Goal: Task Accomplishment & Management: Manage account settings

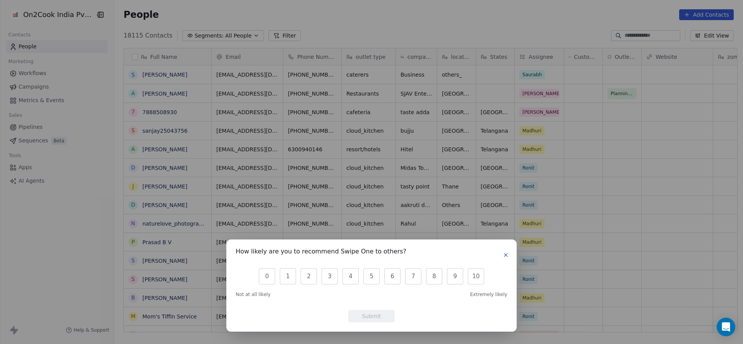
scroll to position [294, 623]
click at [269, 273] on button "0" at bounding box center [267, 276] width 16 height 16
click at [383, 312] on button "Submit" at bounding box center [371, 316] width 46 height 12
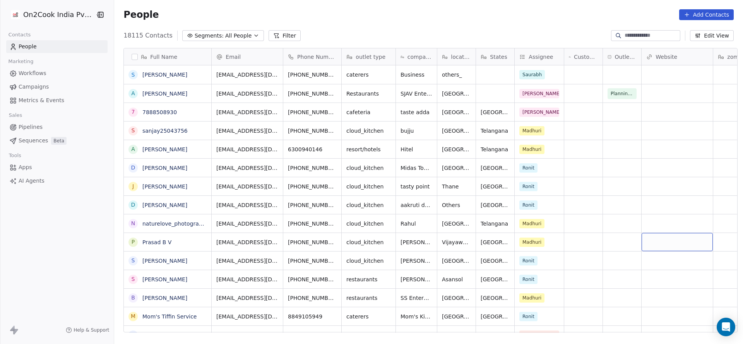
click at [269, 38] on button "Filter" at bounding box center [285, 35] width 32 height 11
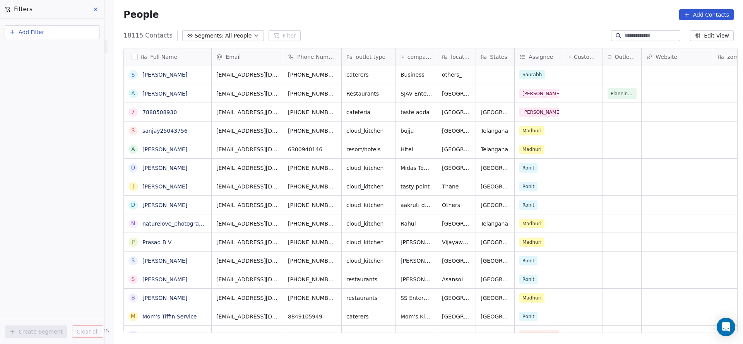
click at [61, 34] on button "Add Filter" at bounding box center [52, 32] width 95 height 14
click at [63, 47] on div "Contact properties" at bounding box center [52, 50] width 79 height 8
type input "***"
click at [51, 77] on div "Assignee" at bounding box center [52, 78] width 79 height 8
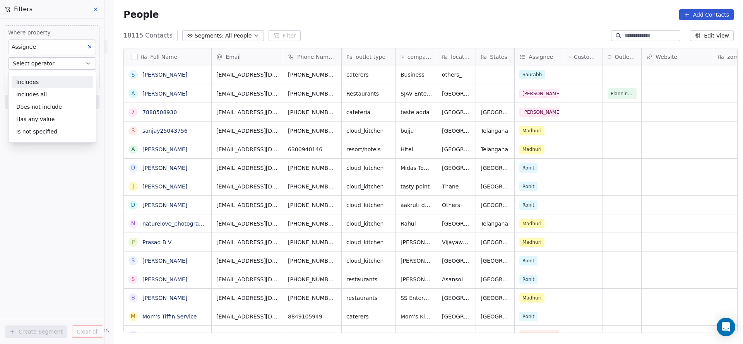
click at [51, 77] on div "Includes" at bounding box center [52, 82] width 81 height 12
click at [51, 77] on body "On2Cook India Pvt. Ltd. Contacts People Marketing Workflows Campaigns Metrics &…" at bounding box center [371, 172] width 743 height 344
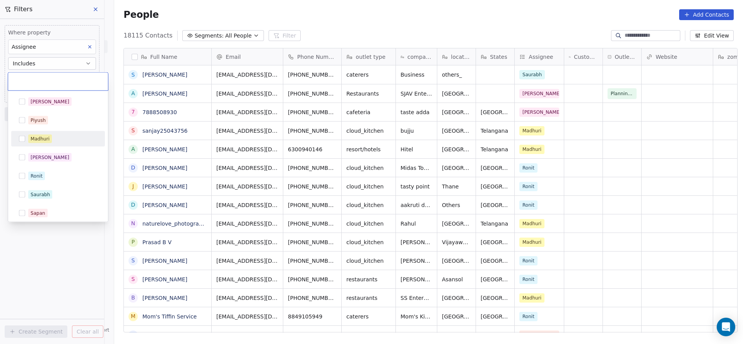
click at [45, 137] on div "Madhuri" at bounding box center [40, 138] width 19 height 7
click at [57, 254] on html "On2Cook India Pvt. Ltd. Contacts People Marketing Workflows Campaigns Metrics &…" at bounding box center [371, 172] width 743 height 344
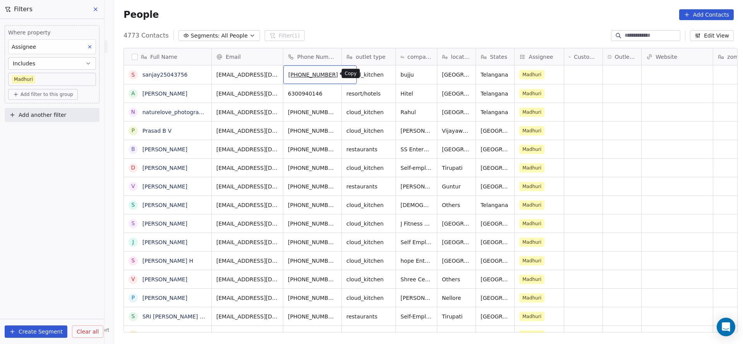
click at [345, 71] on icon "grid" at bounding box center [346, 72] width 3 height 3
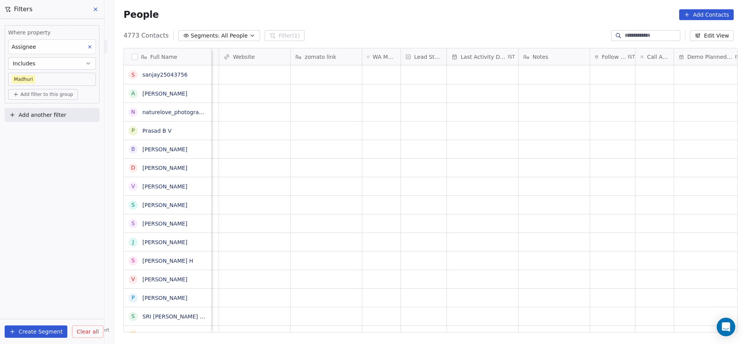
scroll to position [0, 472]
click at [358, 74] on div "grid" at bounding box center [375, 74] width 46 height 19
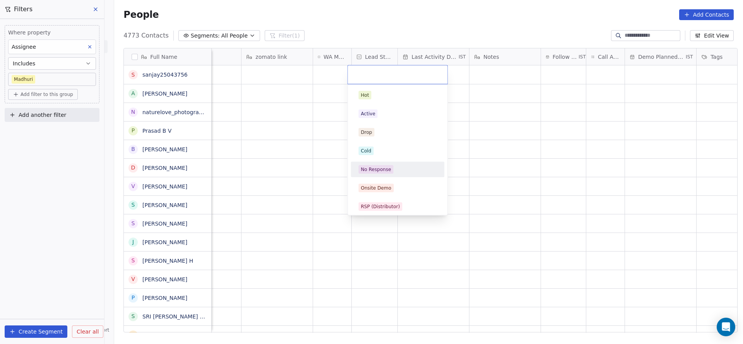
click at [378, 170] on div "No Response" at bounding box center [376, 169] width 30 height 7
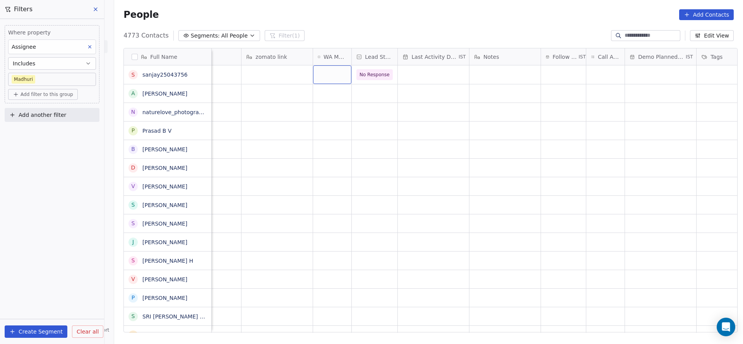
click at [324, 80] on div "grid" at bounding box center [332, 74] width 38 height 19
click at [324, 99] on span "Sent" at bounding box center [327, 95] width 15 height 9
click at [427, 79] on div "grid" at bounding box center [433, 74] width 71 height 19
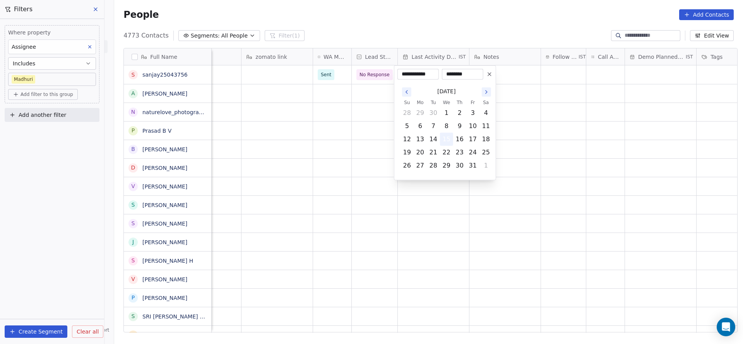
click at [444, 144] on button "15" at bounding box center [446, 139] width 12 height 12
drag, startPoint x: 228, startPoint y: 180, endPoint x: 492, endPoint y: 80, distance: 283.0
click at [233, 179] on html "On2Cook India Pvt. Ltd. Contacts People Marketing Workflows Campaigns Metrics &…" at bounding box center [371, 172] width 743 height 344
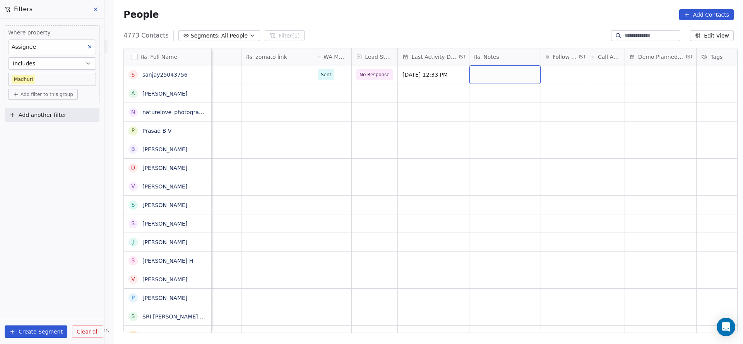
click at [493, 79] on div "grid" at bounding box center [504, 74] width 71 height 19
type textarea "*"
click at [558, 72] on html "On2Cook India Pvt. Ltd. Contacts People Marketing Workflows Campaigns Metrics &…" at bounding box center [371, 172] width 743 height 344
click at [545, 79] on div "grid" at bounding box center [563, 74] width 45 height 19
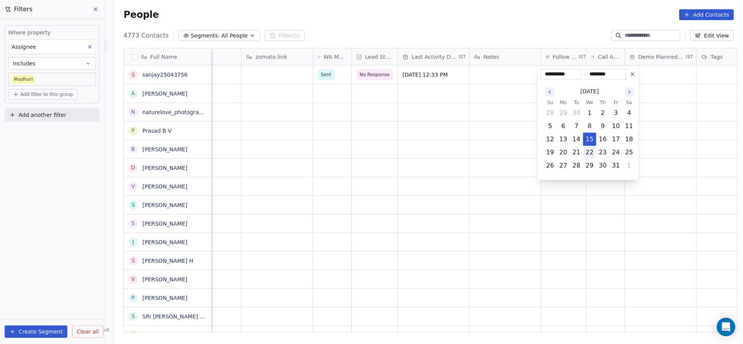
click at [591, 152] on button "22" at bounding box center [590, 152] width 12 height 12
type input "**********"
click at [280, 144] on html "On2Cook India Pvt. Ltd. Contacts People Marketing Workflows Campaigns Metrics &…" at bounding box center [371, 172] width 743 height 344
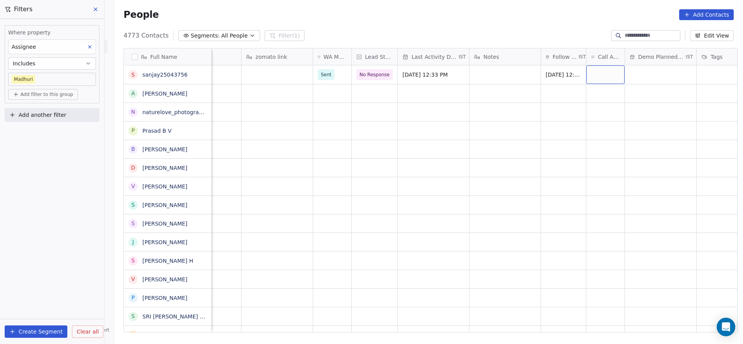
click at [607, 79] on div "grid" at bounding box center [605, 74] width 38 height 19
click at [605, 99] on span "1" at bounding box center [606, 95] width 8 height 9
drag, startPoint x: 489, startPoint y: 125, endPoint x: 671, endPoint y: 55, distance: 195.2
click at [489, 125] on html "On2Cook India Pvt. Ltd. Contacts People Marketing Workflows Campaigns Metrics &…" at bounding box center [371, 172] width 743 height 344
drag, startPoint x: 553, startPoint y: 334, endPoint x: 511, endPoint y: 337, distance: 41.9
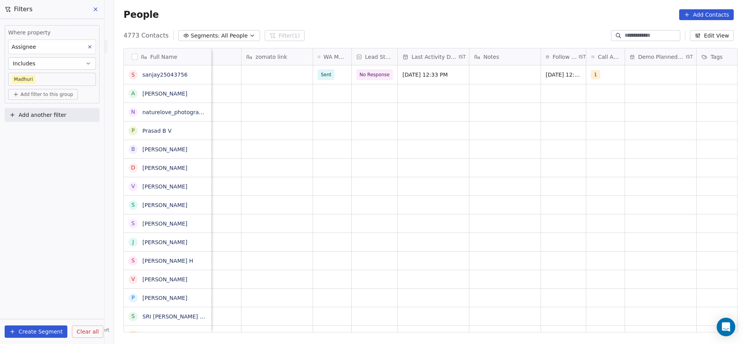
click at [511, 337] on div "Full Name s sanjay25043756 A [PERSON_NAME] n naturelove_photography P Prasad B …" at bounding box center [428, 193] width 629 height 303
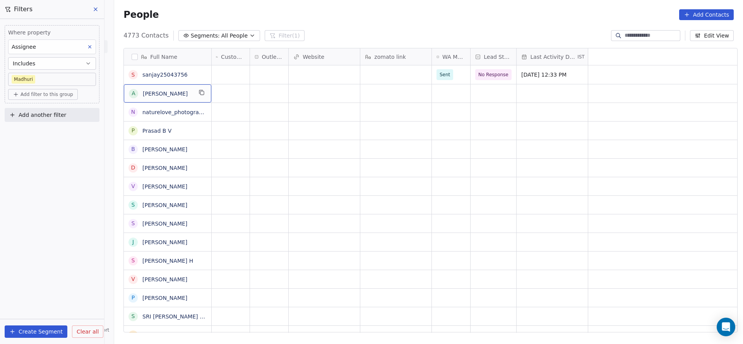
scroll to position [0, 0]
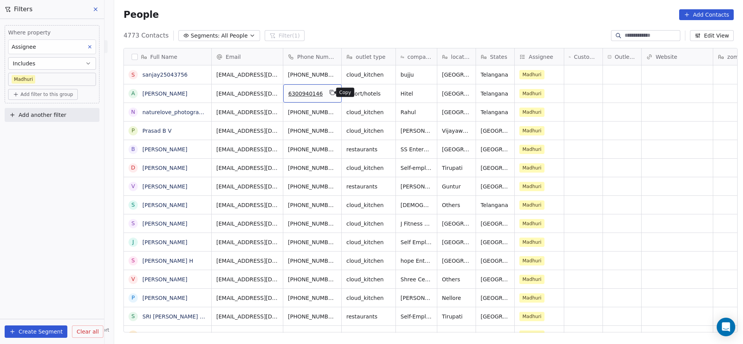
click at [331, 93] on icon "grid" at bounding box center [332, 92] width 3 height 3
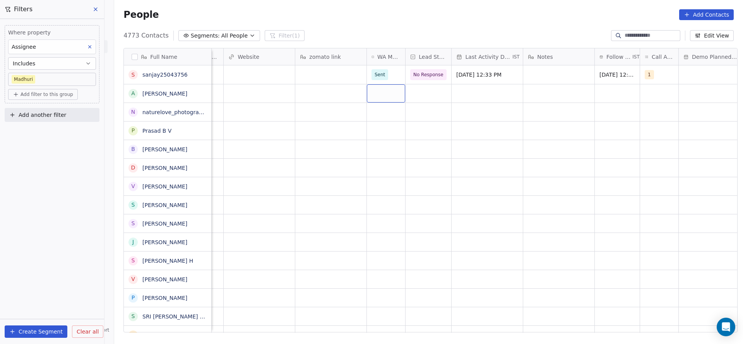
click at [377, 96] on div "grid" at bounding box center [386, 93] width 38 height 18
click at [377, 124] on div "Sent Pending" at bounding box center [413, 123] width 94 height 34
click at [377, 119] on div "Sent" at bounding box center [412, 114] width 87 height 12
click at [433, 91] on div "grid" at bounding box center [429, 93] width 46 height 18
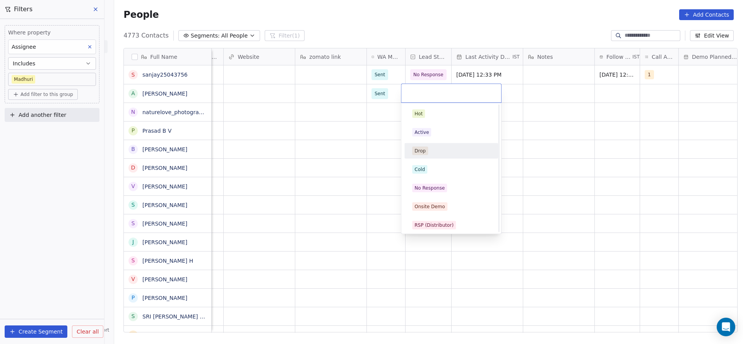
scroll to position [116, 0]
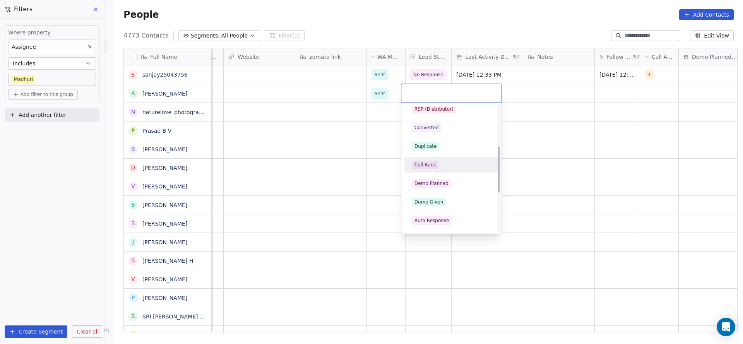
click at [427, 164] on div "Call Back" at bounding box center [425, 164] width 22 height 7
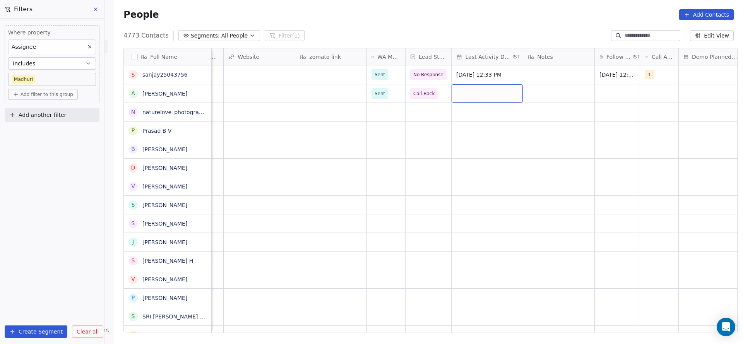
click at [491, 98] on div "grid" at bounding box center [487, 93] width 71 height 18
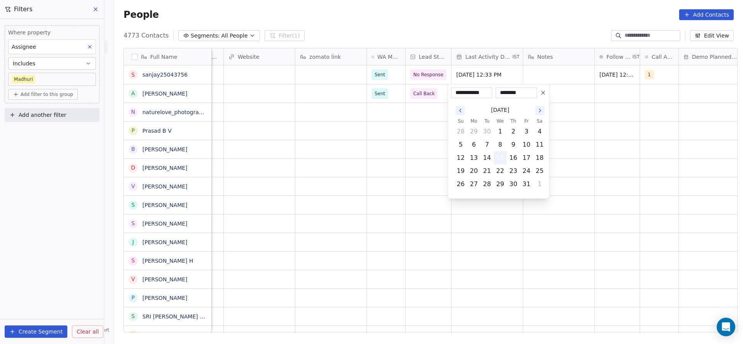
click at [494, 155] on button "15" at bounding box center [500, 158] width 12 height 12
click at [392, 145] on html "On2Cook India Pvt. Ltd. Contacts People Marketing Workflows Campaigns Metrics &…" at bounding box center [371, 172] width 743 height 344
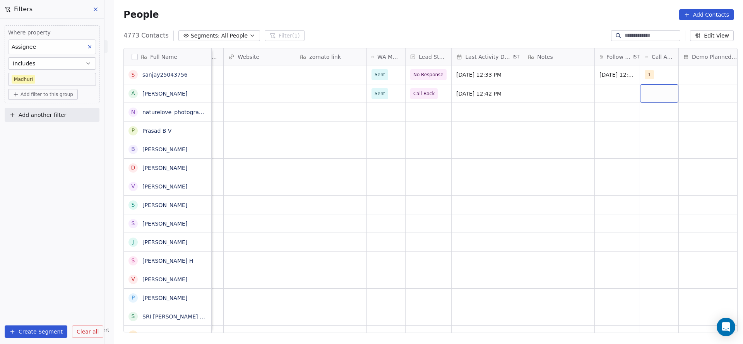
click at [657, 95] on div "grid" at bounding box center [659, 93] width 38 height 18
drag, startPoint x: 650, startPoint y: 112, endPoint x: 587, endPoint y: 123, distance: 64.1
click at [649, 115] on button "Suggestions" at bounding box center [650, 114] width 6 height 6
click at [587, 123] on html "On2Cook India Pvt. Ltd. Contacts People Marketing Workflows Campaigns Metrics &…" at bounding box center [371, 172] width 743 height 344
click at [608, 100] on div "grid" at bounding box center [617, 93] width 45 height 18
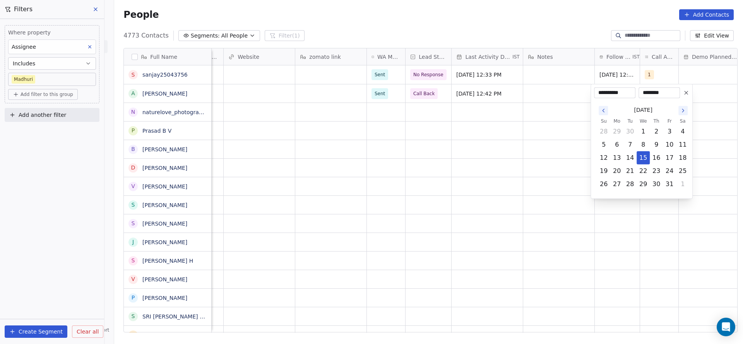
drag, startPoint x: 645, startPoint y: 170, endPoint x: 472, endPoint y: 152, distance: 173.2
click at [643, 169] on button "22" at bounding box center [643, 171] width 12 height 12
type input "**********"
click at [452, 144] on html "On2Cook India Pvt. Ltd. Contacts People Marketing Workflows Campaigns Metrics &…" at bounding box center [371, 172] width 743 height 344
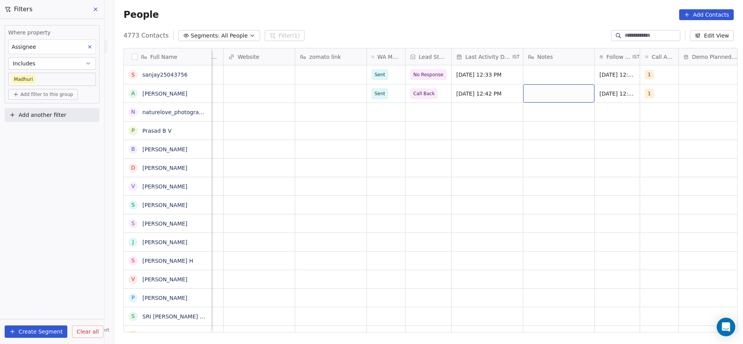
click at [527, 93] on div "grid" at bounding box center [558, 93] width 71 height 18
type textarea "**********"
click at [338, 130] on html "On2Cook India Pvt. Ltd. Contacts People Marketing Workflows Campaigns Metrics &…" at bounding box center [371, 172] width 743 height 344
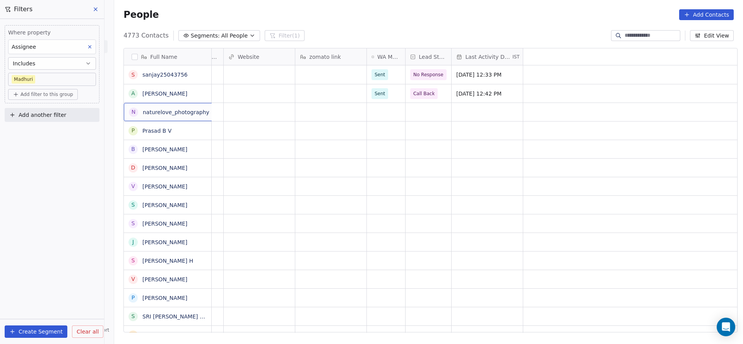
scroll to position [0, 0]
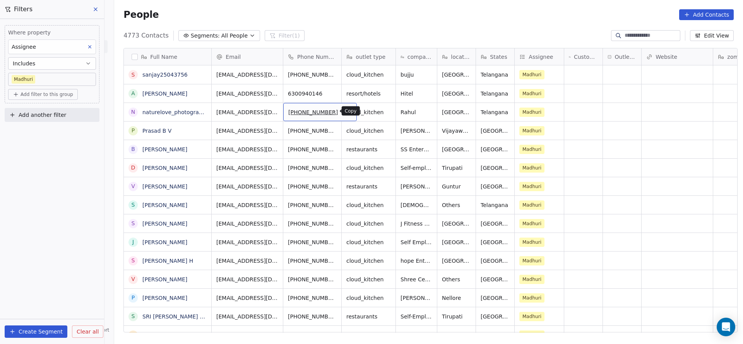
click at [344, 112] on icon "grid" at bounding box center [347, 111] width 6 height 6
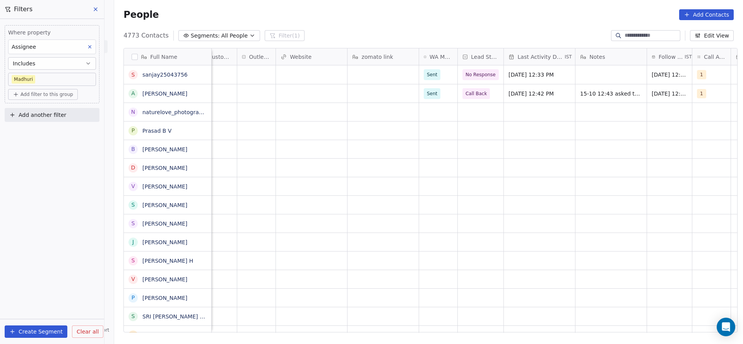
scroll to position [0, 391]
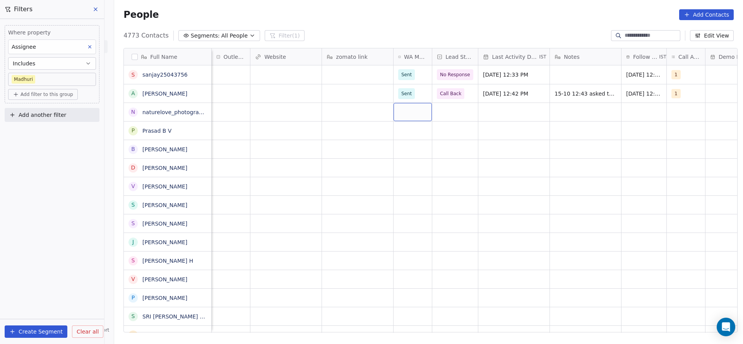
click at [397, 108] on div "grid" at bounding box center [413, 112] width 38 height 18
click at [399, 131] on div "Sent" at bounding box center [439, 132] width 87 height 12
click at [458, 113] on div "grid" at bounding box center [455, 112] width 46 height 18
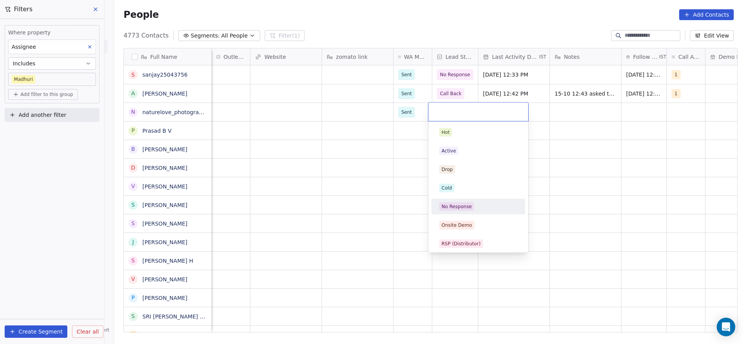
click at [458, 210] on span "No Response" at bounding box center [456, 206] width 35 height 9
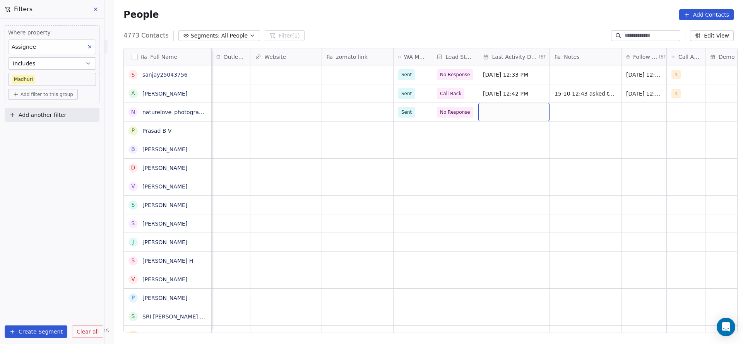
click at [511, 109] on div "grid" at bounding box center [513, 112] width 71 height 18
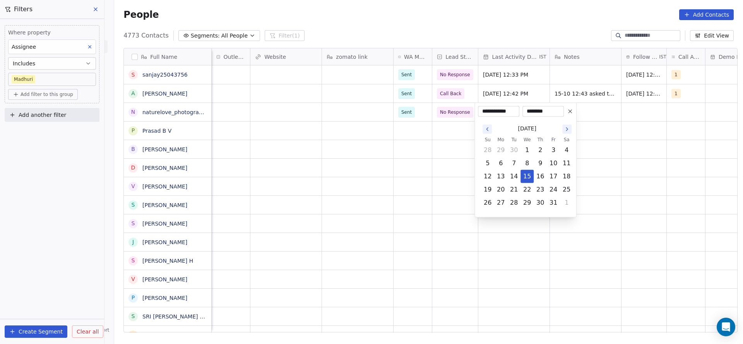
click at [525, 176] on button "15" at bounding box center [527, 176] width 12 height 12
click at [290, 194] on html "On2Cook India Pvt. Ltd. Contacts People Marketing Workflows Campaigns Metrics &…" at bounding box center [371, 172] width 743 height 344
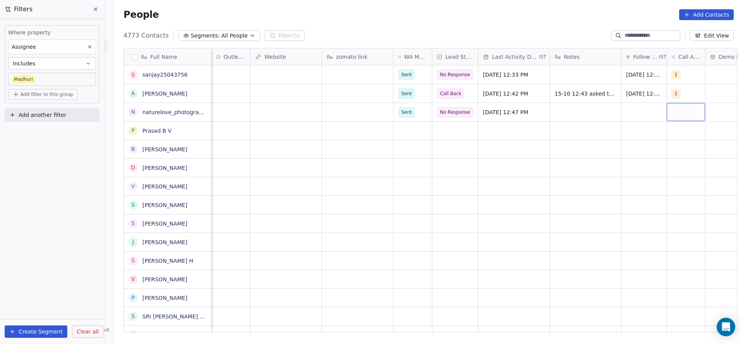
click at [671, 104] on div "grid" at bounding box center [686, 112] width 38 height 18
click at [672, 130] on div "1" at bounding box center [693, 132] width 69 height 9
click at [584, 149] on html "On2Cook India Pvt. Ltd. Contacts People Marketing Workflows Campaigns Metrics &…" at bounding box center [371, 172] width 743 height 344
click at [630, 116] on div "grid" at bounding box center [643, 112] width 45 height 18
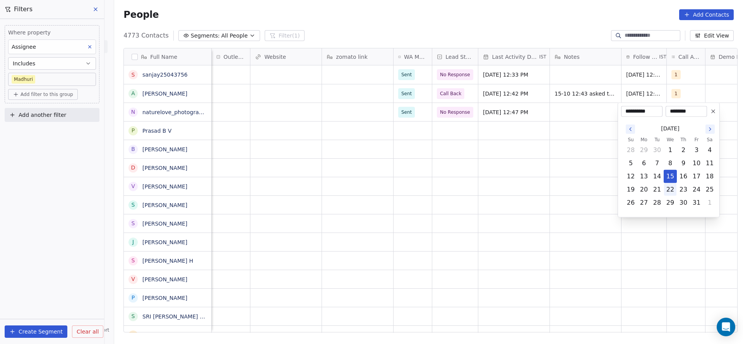
click at [672, 183] on button "22" at bounding box center [670, 189] width 12 height 12
type input "**********"
click at [504, 167] on html "On2Cook India Pvt. Ltd. Contacts People Marketing Workflows Campaigns Metrics &…" at bounding box center [371, 172] width 743 height 344
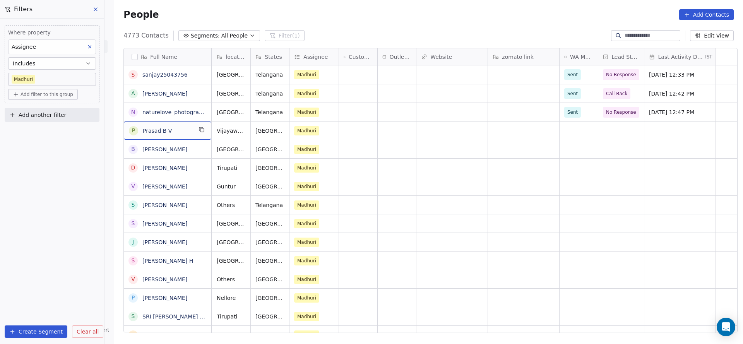
scroll to position [0, 0]
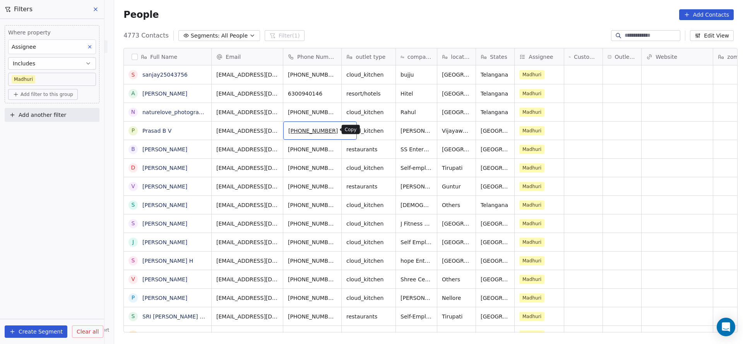
click at [344, 131] on icon "grid" at bounding box center [347, 130] width 6 height 6
click at [344, 130] on icon "grid" at bounding box center [347, 130] width 6 height 6
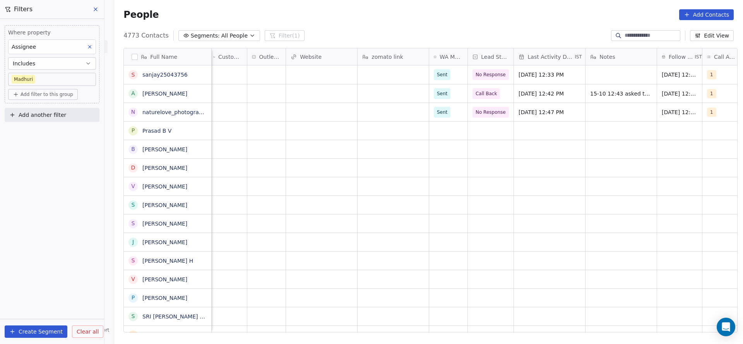
scroll to position [0, 358]
click at [439, 126] on div "grid" at bounding box center [446, 131] width 38 height 18
click at [437, 155] on div "Sent" at bounding box center [472, 151] width 87 height 12
click at [482, 122] on div "grid" at bounding box center [489, 131] width 46 height 18
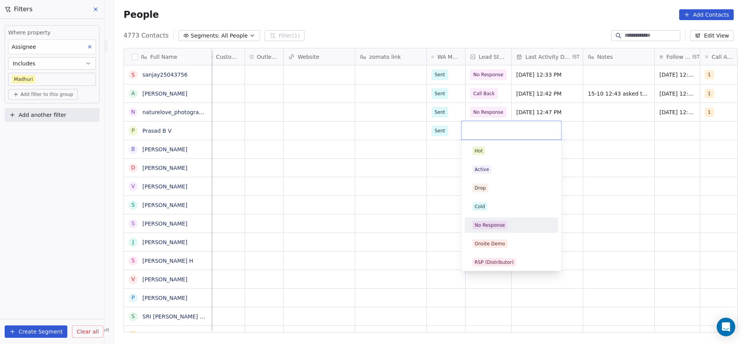
scroll to position [58, 0]
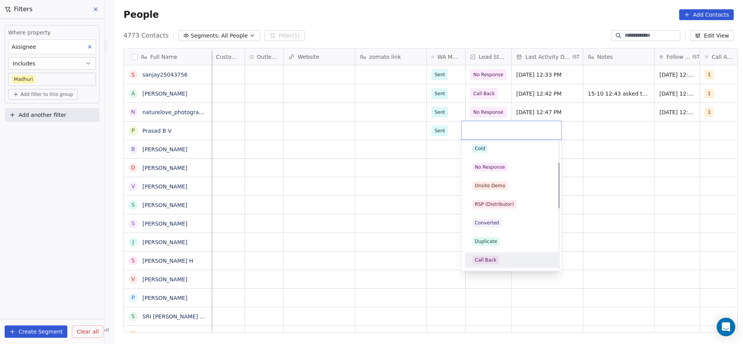
drag, startPoint x: 491, startPoint y: 259, endPoint x: 514, endPoint y: 132, distance: 128.6
click at [492, 259] on div "Call Back" at bounding box center [486, 260] width 22 height 7
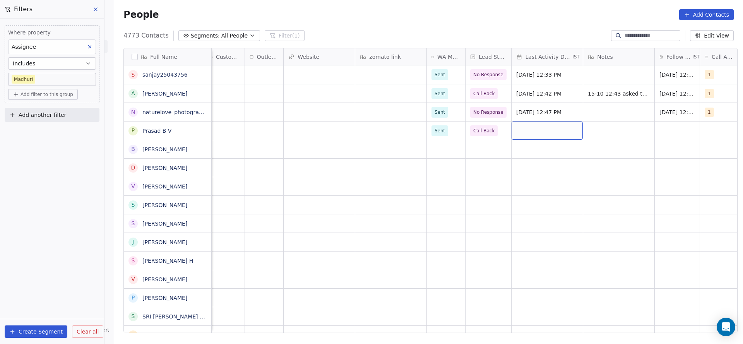
click at [517, 128] on div "grid" at bounding box center [547, 131] width 71 height 18
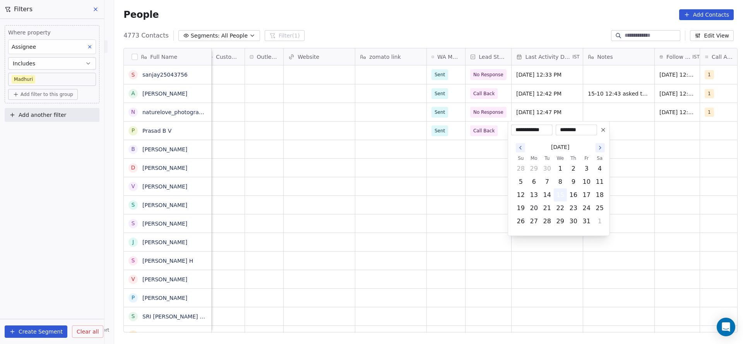
click at [562, 193] on button "15" at bounding box center [560, 195] width 12 height 12
drag, startPoint x: 411, startPoint y: 196, endPoint x: 665, endPoint y: 122, distance: 264.3
click at [409, 197] on html "On2Cook India Pvt. Ltd. Contacts People Marketing Workflows Campaigns Metrics &…" at bounding box center [371, 172] width 743 height 344
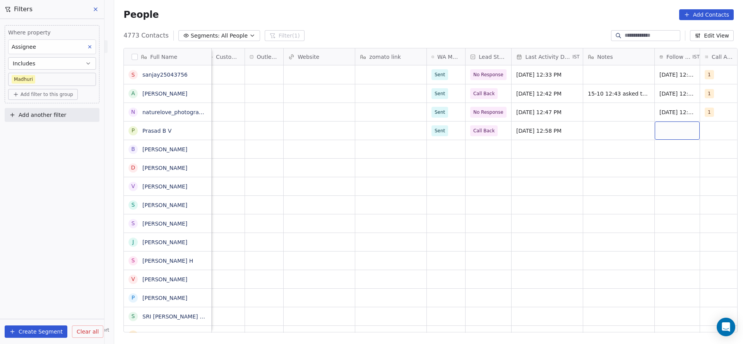
click at [666, 129] on div "grid" at bounding box center [677, 131] width 45 height 18
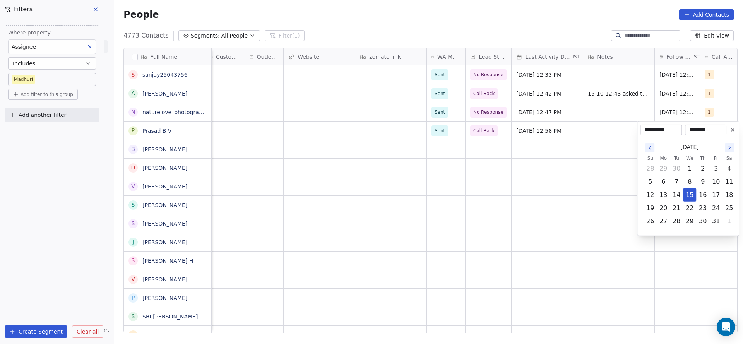
drag, startPoint x: 688, startPoint y: 208, endPoint x: 561, endPoint y: 209, distance: 127.7
click at [689, 210] on button "22" at bounding box center [689, 208] width 12 height 12
type input "**********"
click at [554, 208] on html "On2Cook India Pvt. Ltd. Contacts People Marketing Workflows Campaigns Metrics &…" at bounding box center [371, 172] width 743 height 344
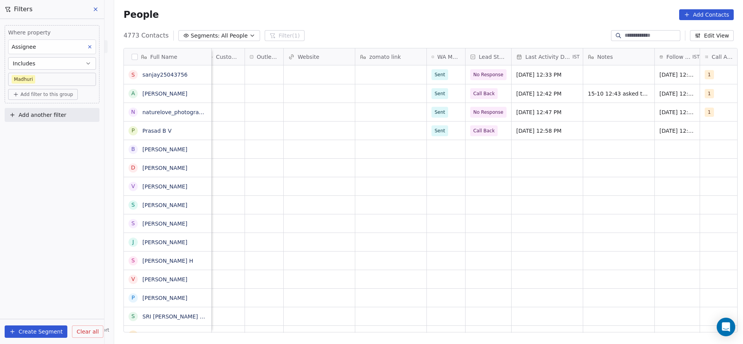
scroll to position [0, 481]
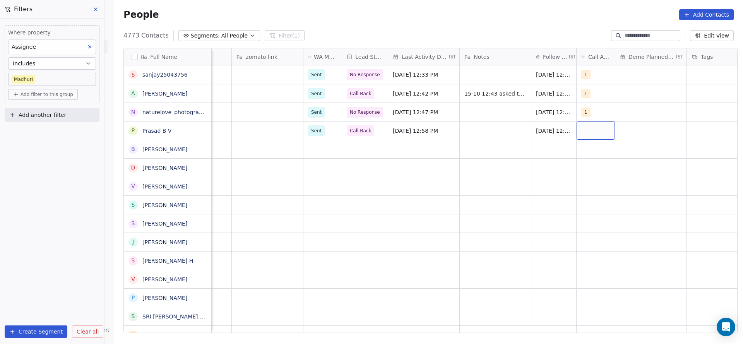
click at [590, 125] on div "grid" at bounding box center [596, 131] width 38 height 18
drag, startPoint x: 590, startPoint y: 148, endPoint x: 544, endPoint y: 173, distance: 52.7
click at [576, 156] on div "1" at bounding box center [623, 150] width 94 height 15
click at [544, 173] on html "On2Cook India Pvt. Ltd. Contacts People Marketing Workflows Campaigns Metrics &…" at bounding box center [371, 172] width 743 height 344
type textarea "**********"
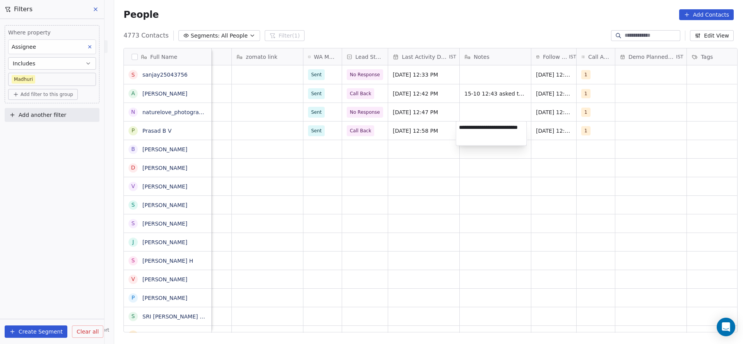
click at [374, 142] on html "On2Cook India Pvt. Ltd. Contacts People Marketing Workflows Campaigns Metrics &…" at bounding box center [371, 172] width 743 height 344
